Goal: Find specific page/section: Find specific page/section

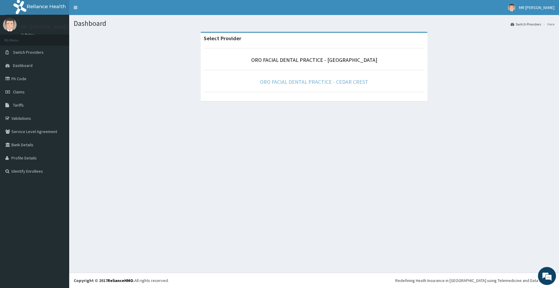
click at [314, 85] on link "ORO FACIAL DENTAL PRACTICE - CEDAR CREST" at bounding box center [314, 82] width 108 height 7
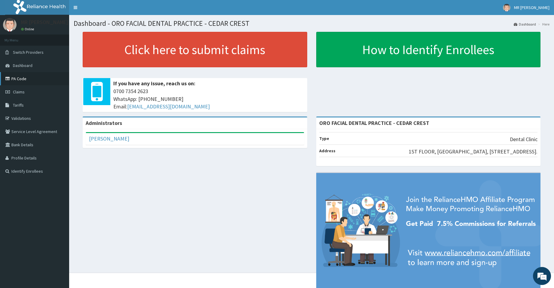
click at [16, 81] on link "PA Code" at bounding box center [34, 78] width 69 height 13
